Goal: Task Accomplishment & Management: Use online tool/utility

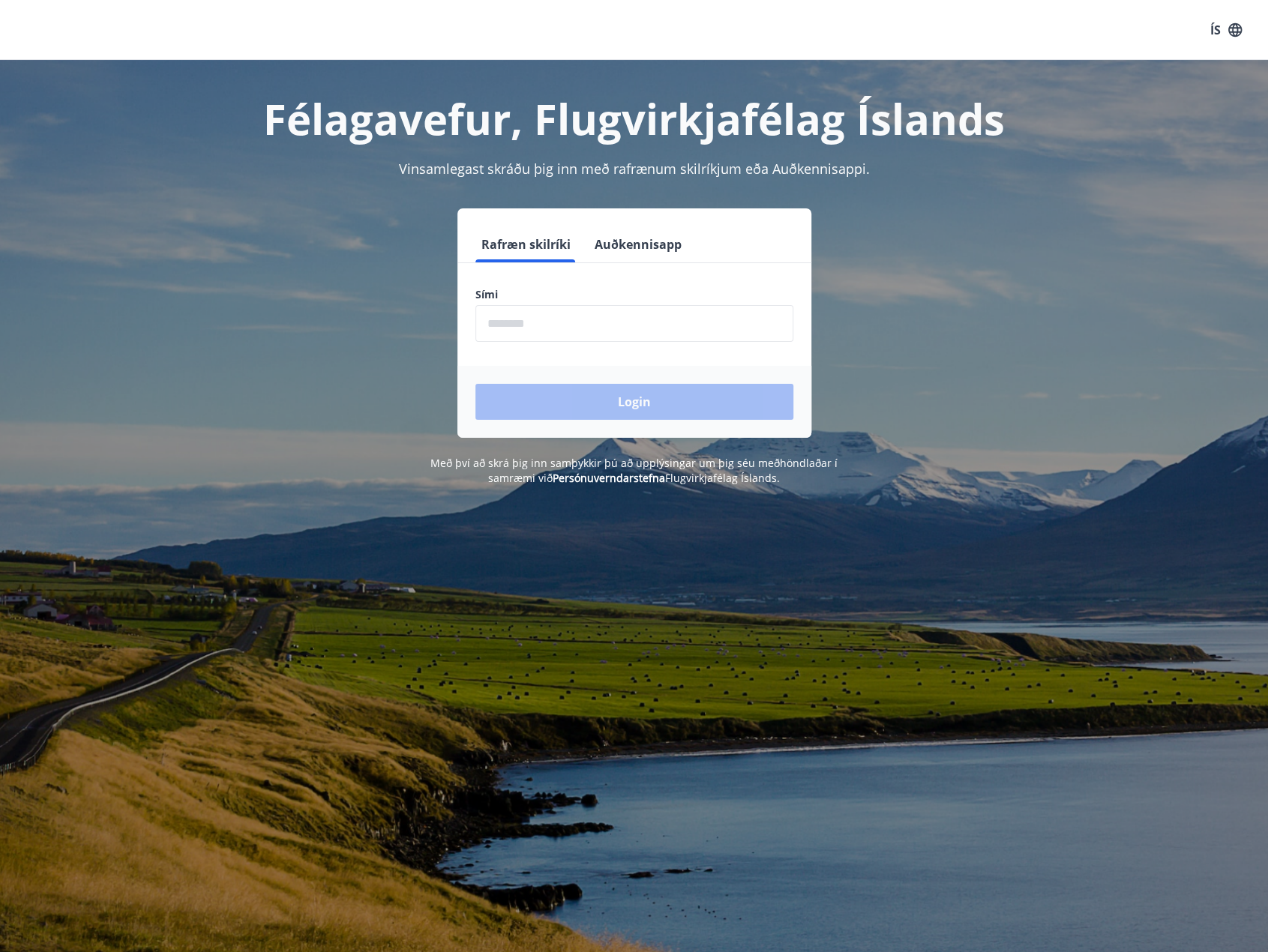
click at [562, 337] on form "Rafræn skilríki Auðkennisapp Sími ​ Login" at bounding box center [634, 332] width 354 height 211
click at [564, 331] on input "phone" at bounding box center [634, 324] width 318 height 37
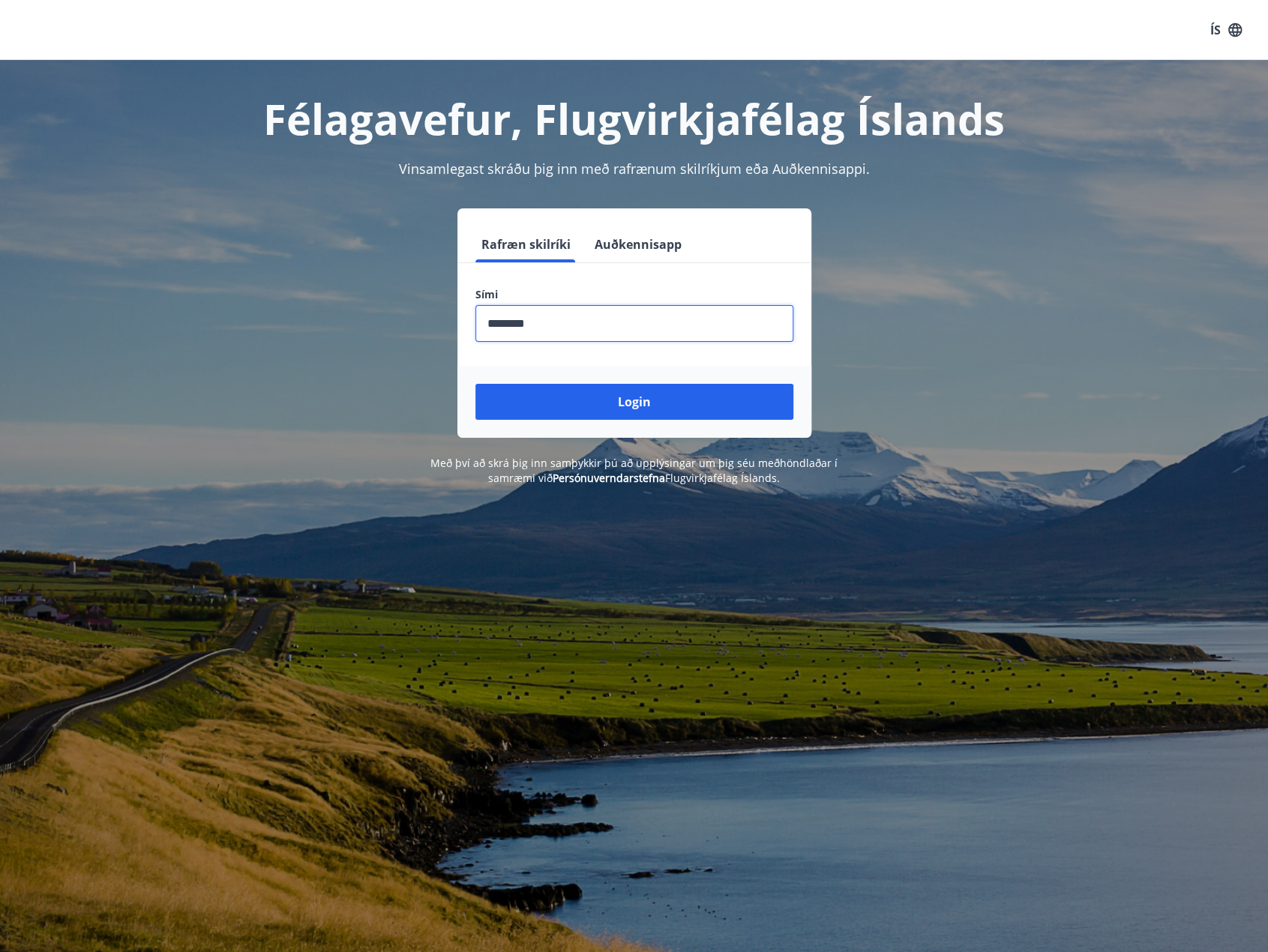
type input "********"
click at [476, 384] on button "Login" at bounding box center [634, 402] width 318 height 36
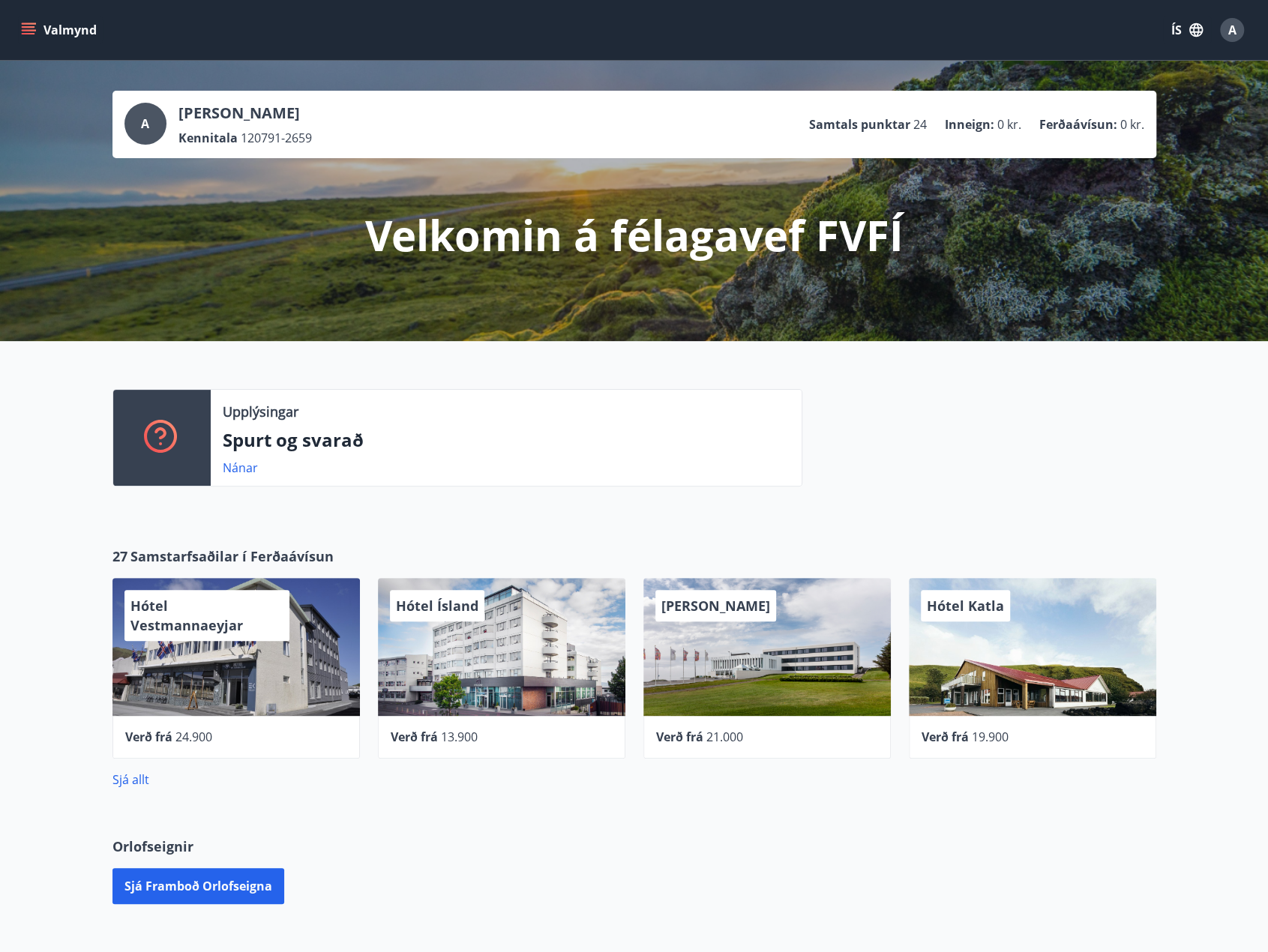
click at [68, 43] on div "Valmynd ÍS A" at bounding box center [634, 30] width 1232 height 36
click at [33, 23] on icon "menu" at bounding box center [28, 30] width 15 height 15
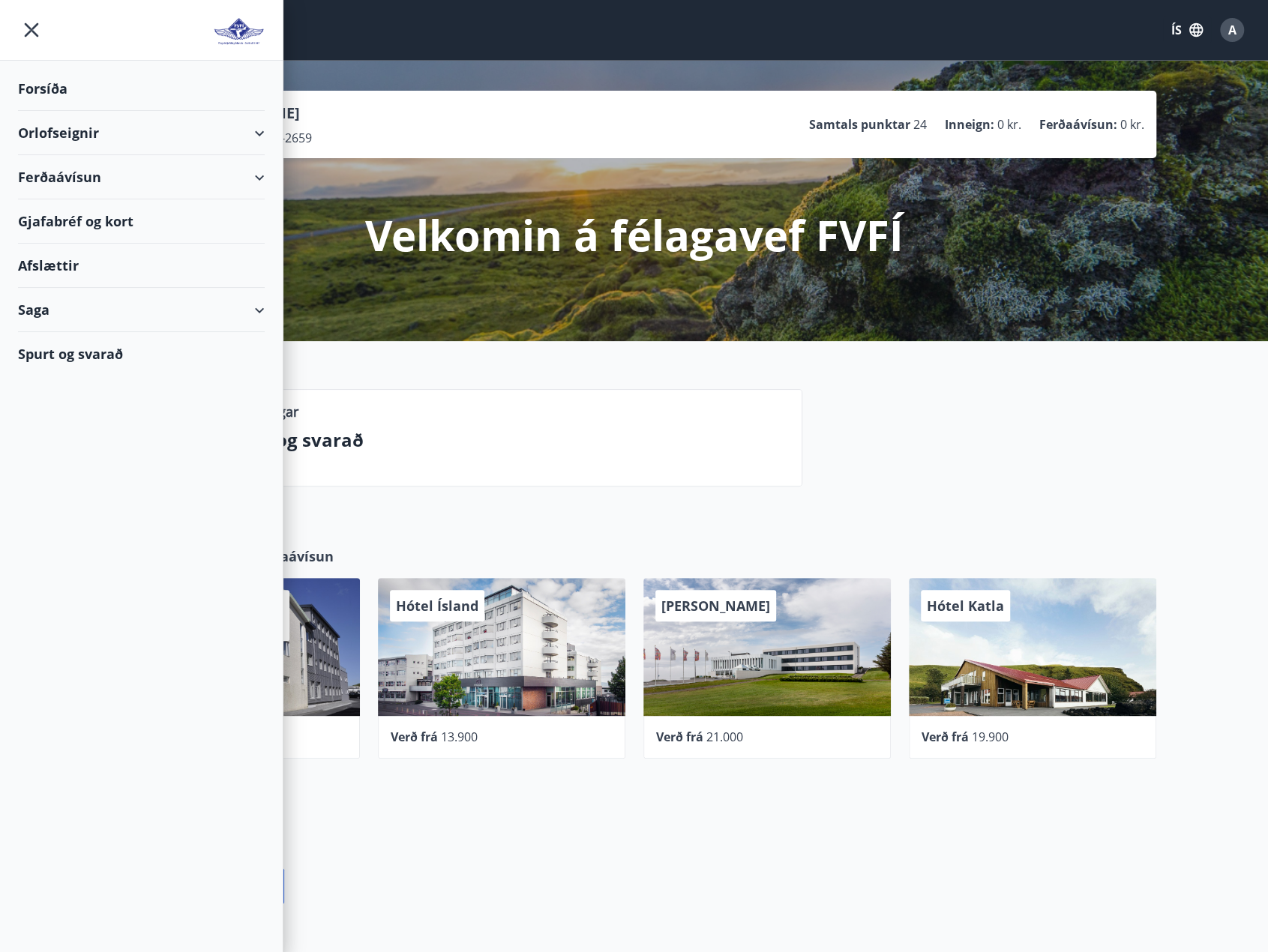
click at [249, 132] on div "Orlofseignir" at bounding box center [141, 132] width 247 height 44
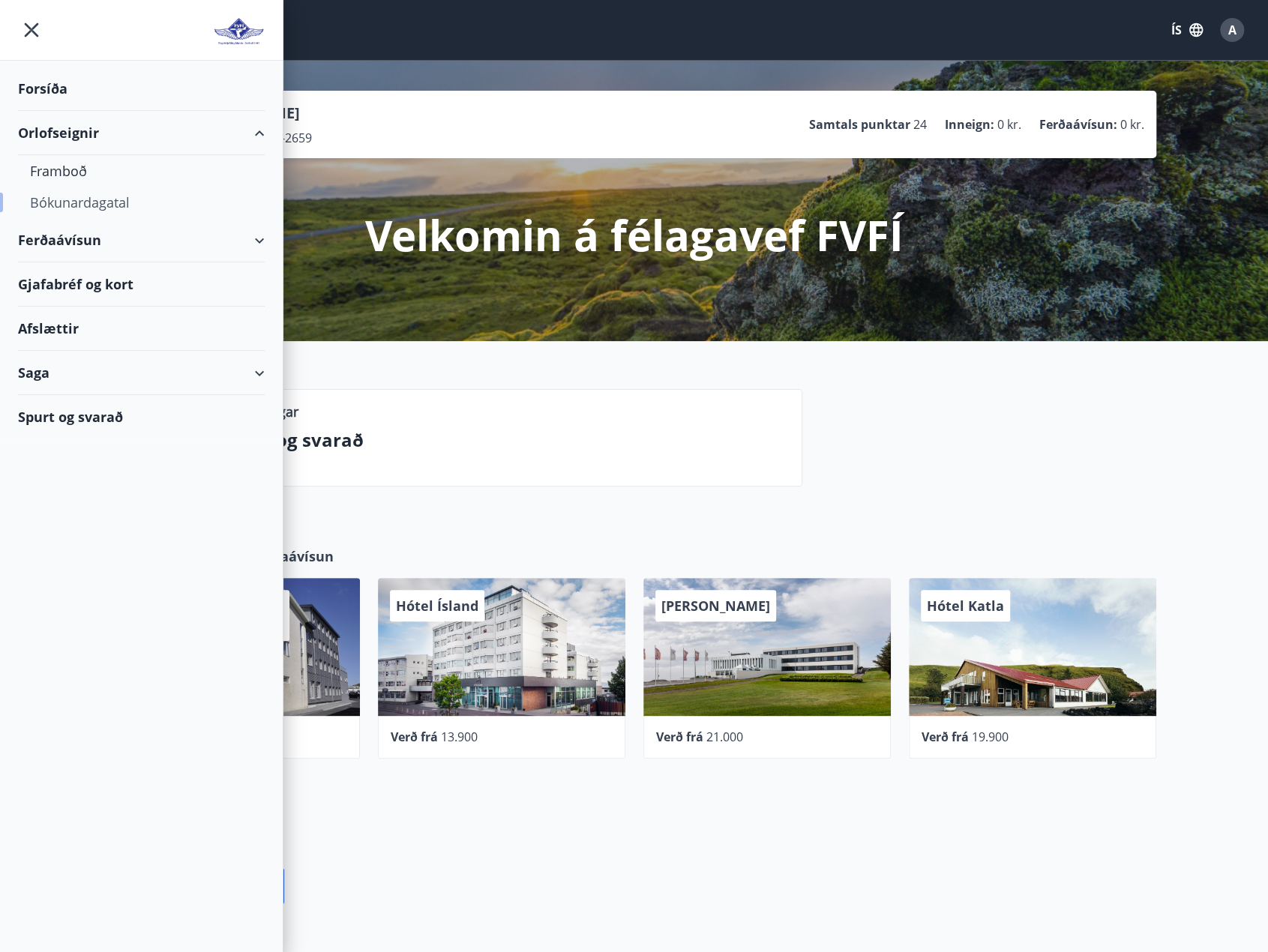
click at [133, 198] on div "Bókunardagatal" at bounding box center [141, 203] width 223 height 32
